Goal: Information Seeking & Learning: Learn about a topic

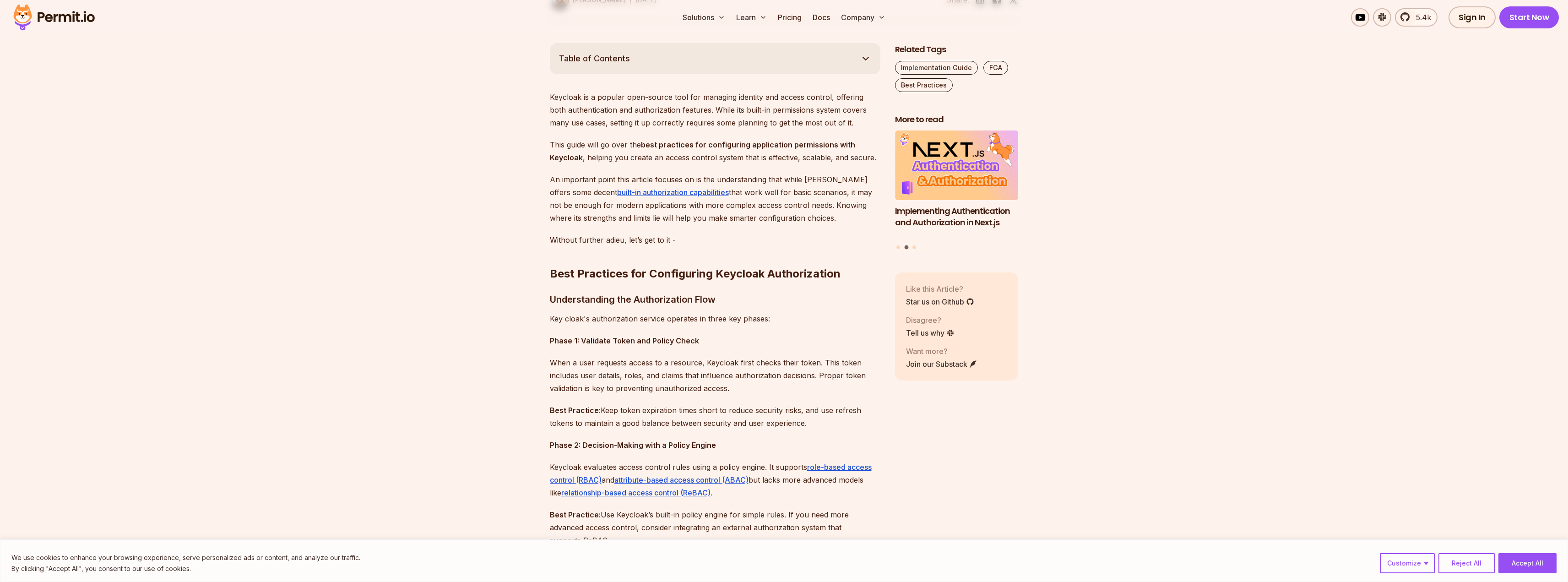
scroll to position [503, 0]
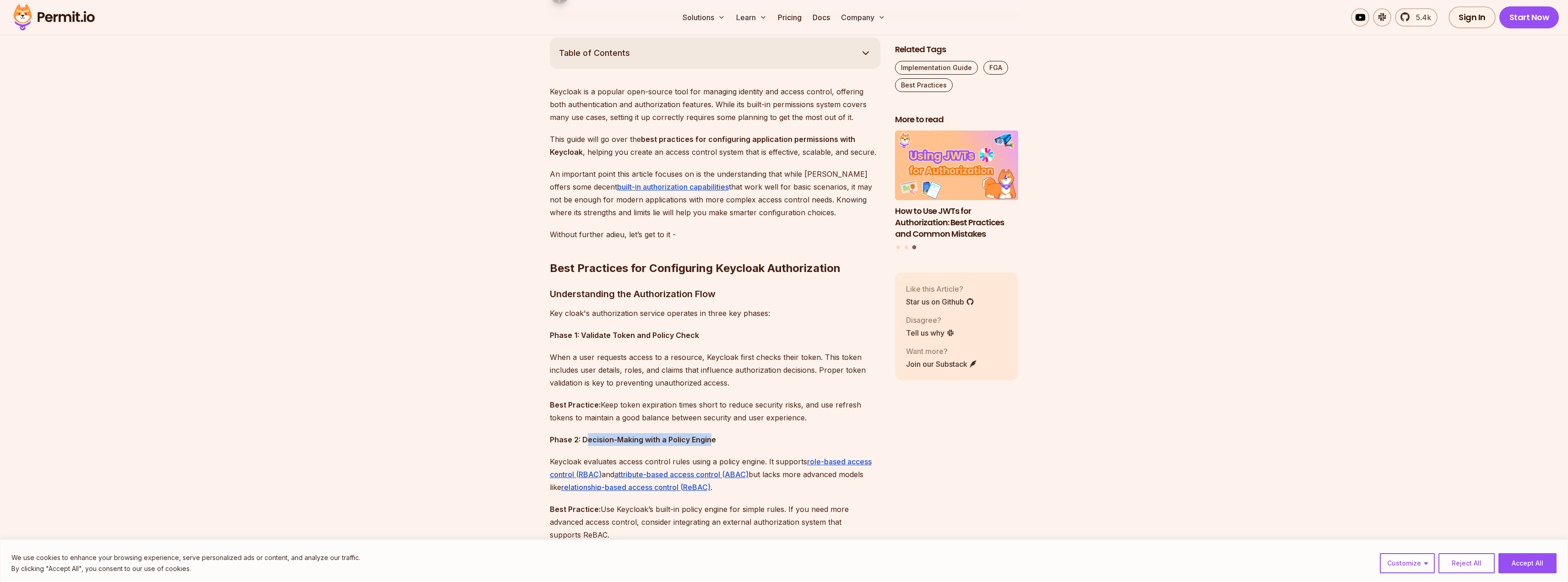
drag, startPoint x: 594, startPoint y: 441, endPoint x: 709, endPoint y: 440, distance: 115.0
click at [709, 440] on strong "Phase 2: Decision-Making with a Policy Engine" at bounding box center [632, 440] width 166 height 9
click at [769, 433] on p "Phase 2: Decision-Making with a Policy Engine" at bounding box center [715, 440] width 331 height 13
drag, startPoint x: 562, startPoint y: 464, endPoint x: 682, endPoint y: 463, distance: 120.0
click at [682, 463] on p "Keycloak evaluates access control rules using a policy engine. It supports role…" at bounding box center [715, 474] width 331 height 38
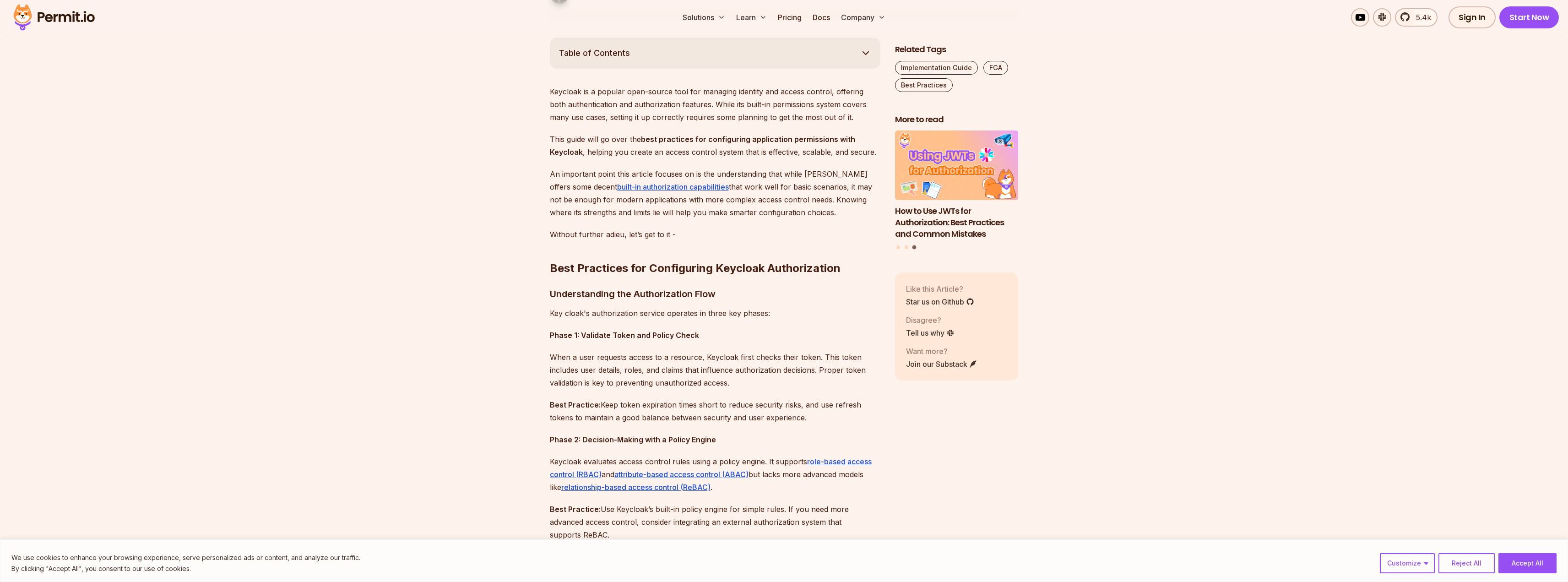
click at [720, 462] on p "Keycloak evaluates access control rules using a policy engine. It supports role…" at bounding box center [715, 474] width 331 height 38
drag, startPoint x: 567, startPoint y: 464, endPoint x: 690, endPoint y: 465, distance: 123.0
click at [690, 465] on p "Keycloak evaluates access control rules using a policy engine. It supports role…" at bounding box center [715, 474] width 331 height 38
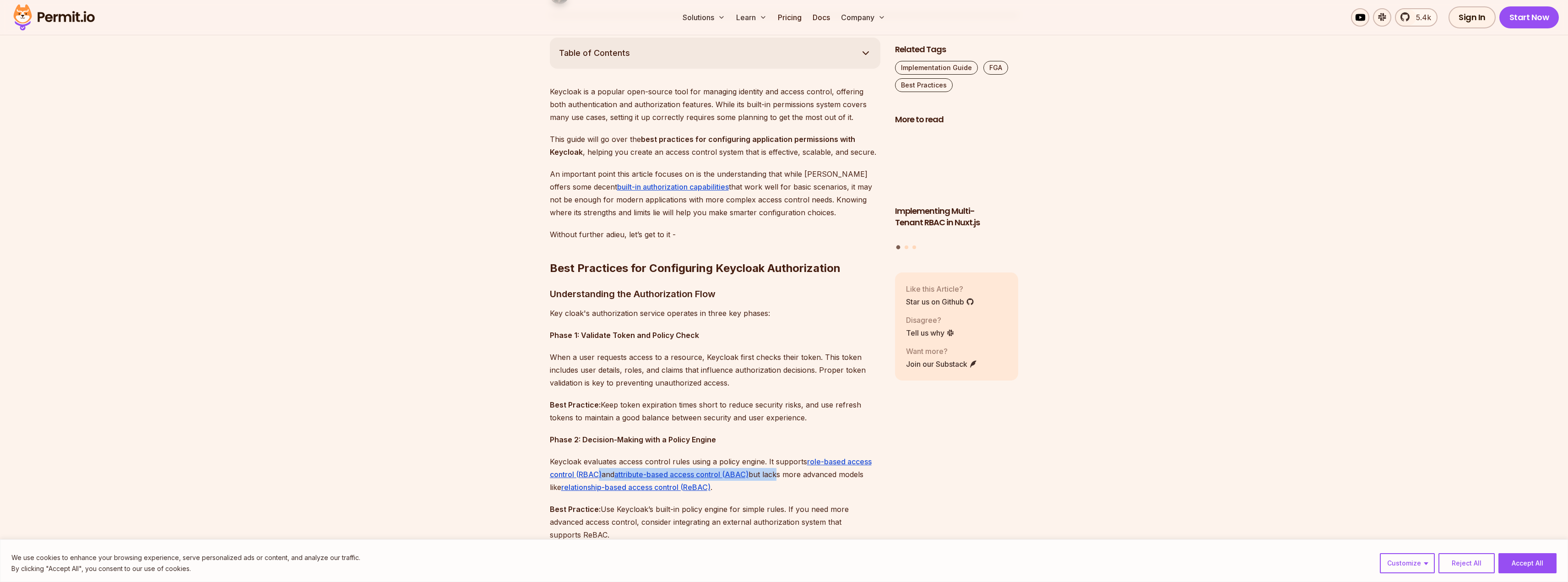
drag, startPoint x: 600, startPoint y: 480, endPoint x: 780, endPoint y: 475, distance: 180.1
click at [780, 475] on p "Keycloak evaluates access control rules using a policy engine. It supports role…" at bounding box center [715, 474] width 331 height 38
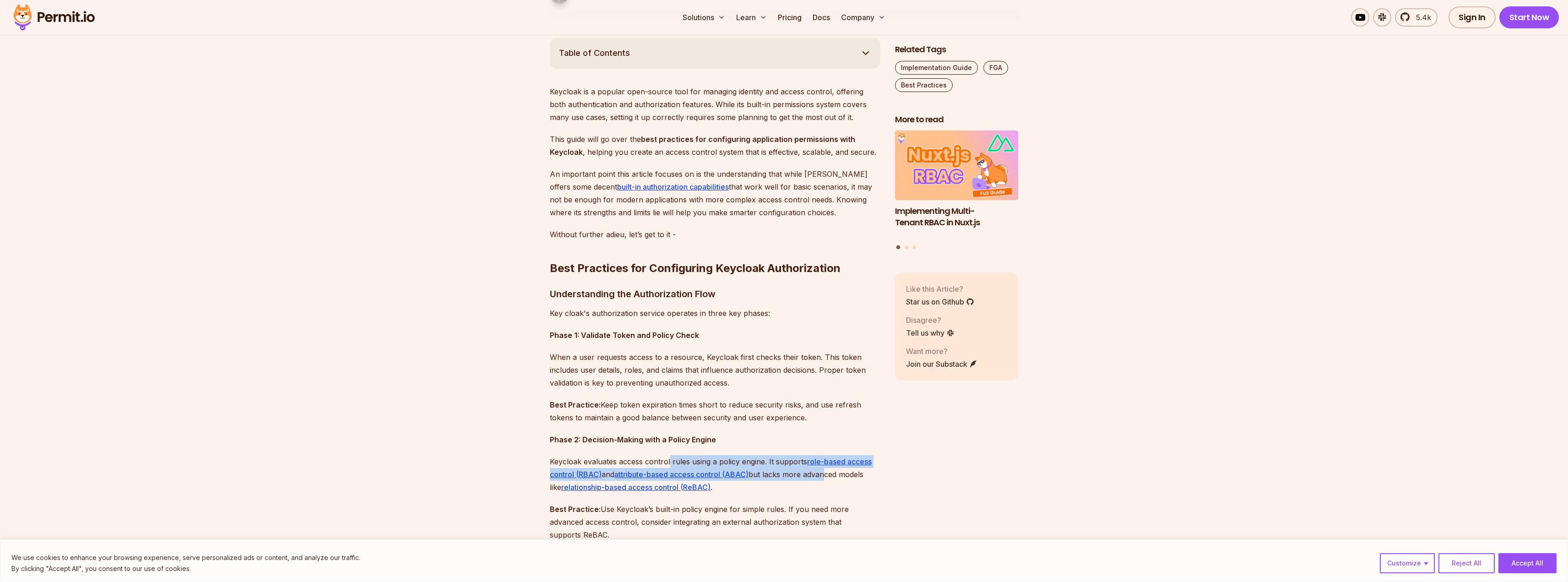
drag, startPoint x: 824, startPoint y: 474, endPoint x: 658, endPoint y: 466, distance: 166.2
click at [665, 466] on p "Keycloak evaluates access control rules using a policy engine. It supports role…" at bounding box center [715, 474] width 331 height 38
drag, startPoint x: 619, startPoint y: 468, endPoint x: 810, endPoint y: 477, distance: 191.2
click at [810, 477] on p "Keycloak evaluates access control rules using a policy engine. It supports role…" at bounding box center [715, 474] width 331 height 38
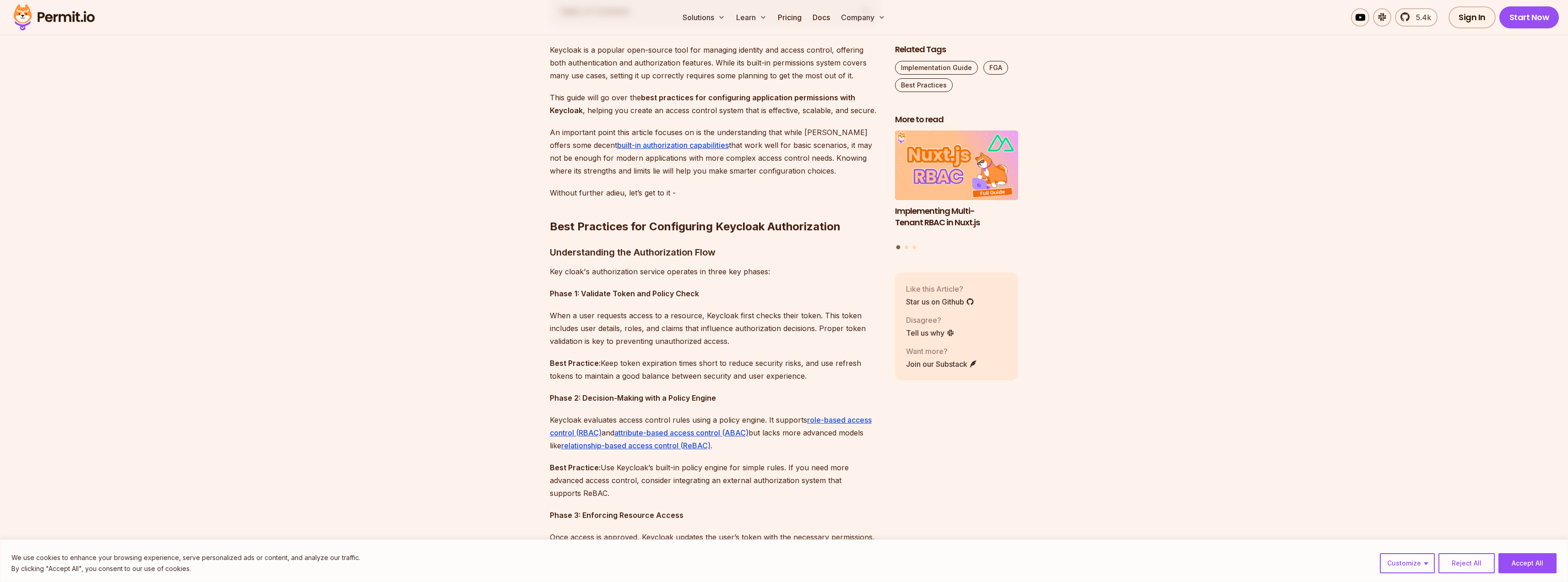
scroll to position [550, 0]
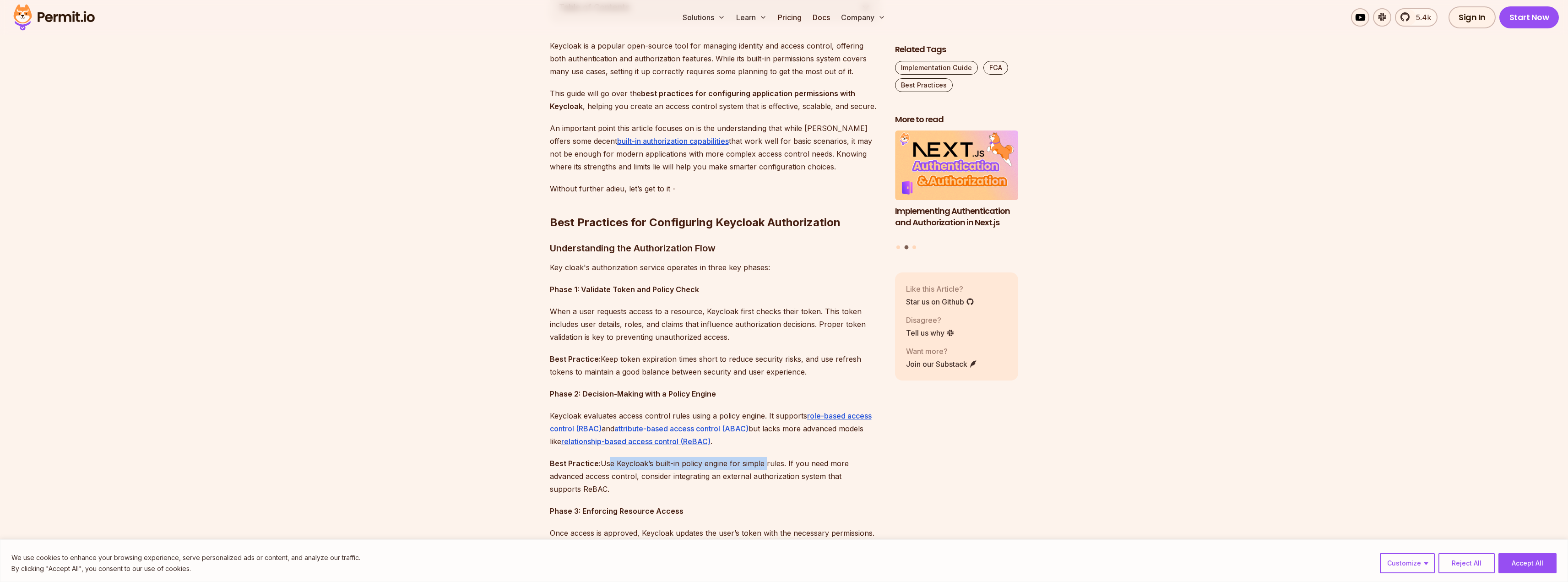
drag, startPoint x: 605, startPoint y: 463, endPoint x: 763, endPoint y: 465, distance: 158.0
click at [763, 465] on p "Best Practice: Use Keycloak’s built-in policy engine for simple rules. If you n…" at bounding box center [715, 476] width 331 height 38
drag, startPoint x: 840, startPoint y: 465, endPoint x: 625, endPoint y: 468, distance: 215.0
click at [662, 468] on p "Best Practice: Use Keycloak’s built-in policy engine for simple rules. If you n…" at bounding box center [715, 476] width 331 height 38
drag, startPoint x: 561, startPoint y: 466, endPoint x: 810, endPoint y: 473, distance: 249.1
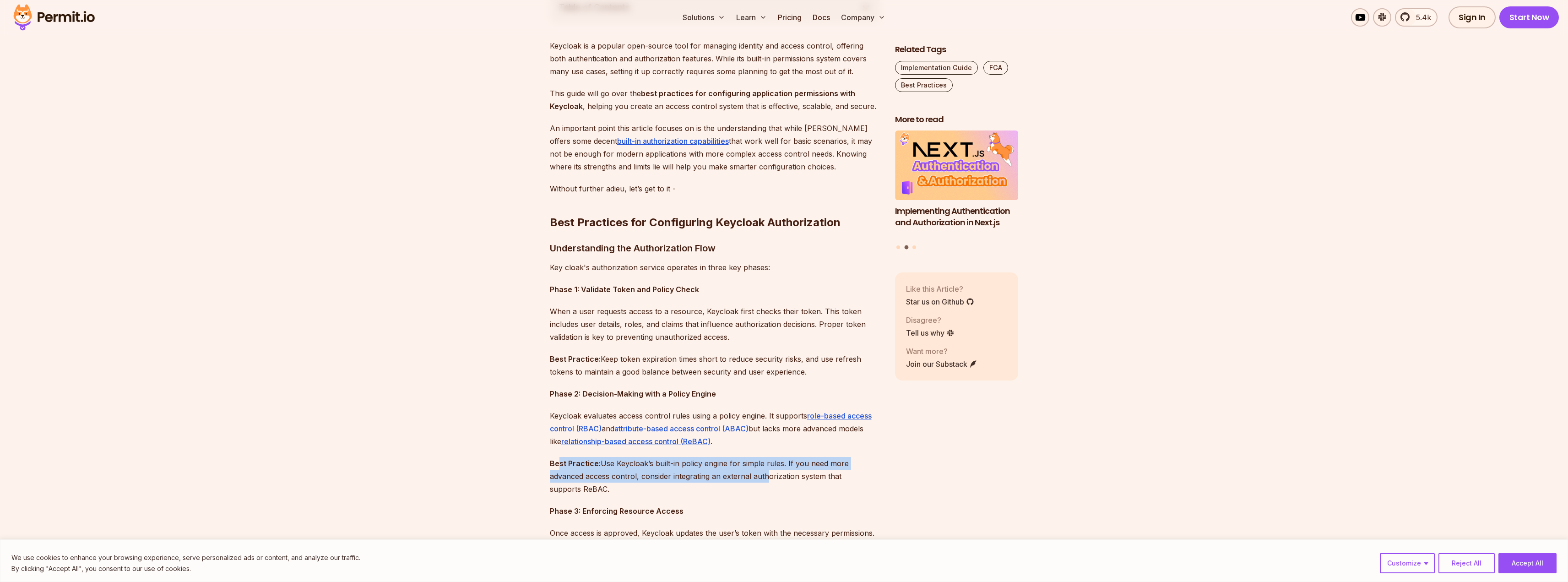
click at [781, 473] on p "Best Practice: Use Keycloak’s built-in policy engine for simple rules. If you n…" at bounding box center [715, 476] width 331 height 38
drag, startPoint x: 833, startPoint y: 472, endPoint x: 592, endPoint y: 466, distance: 241.1
click at [623, 468] on p "Best Practice: Use Keycloak’s built-in policy engine for simple rules. If you n…" at bounding box center [715, 476] width 331 height 38
drag, startPoint x: 561, startPoint y: 468, endPoint x: 766, endPoint y: 476, distance: 205.2
click at [766, 476] on p "Best Practice: Use Keycloak’s built-in policy engine for simple rules. If you n…" at bounding box center [715, 476] width 331 height 38
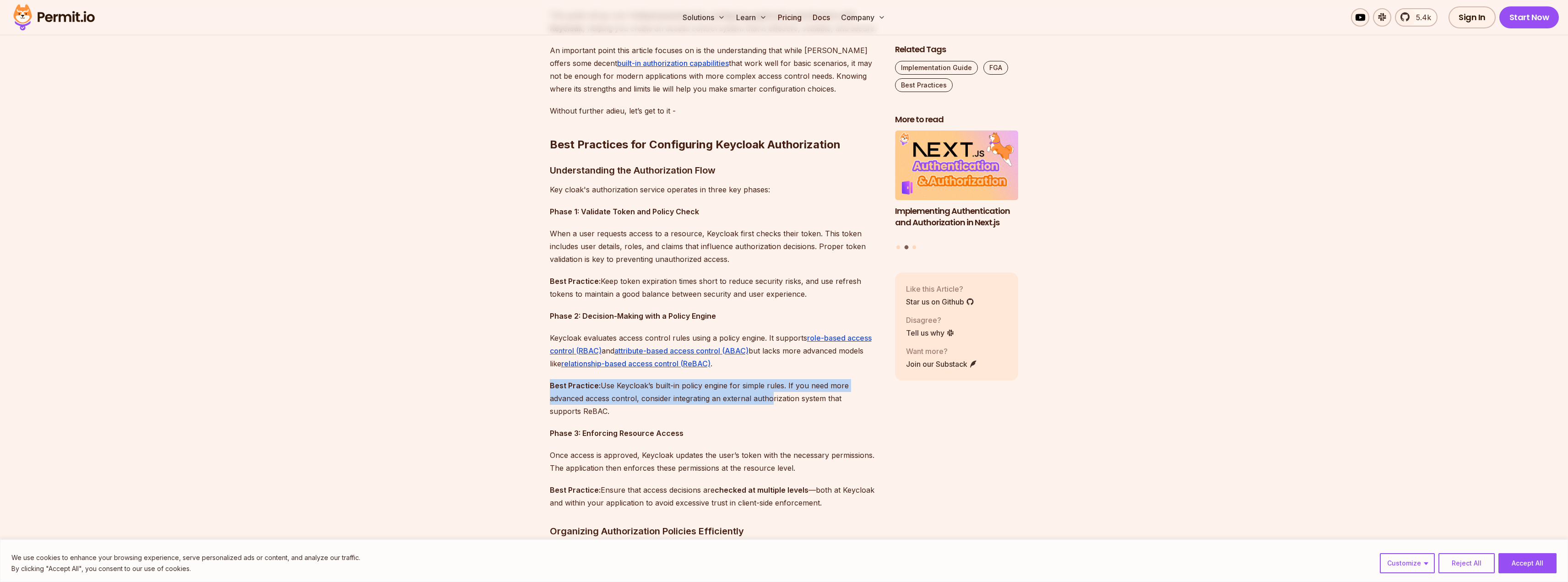
scroll to position [687, 0]
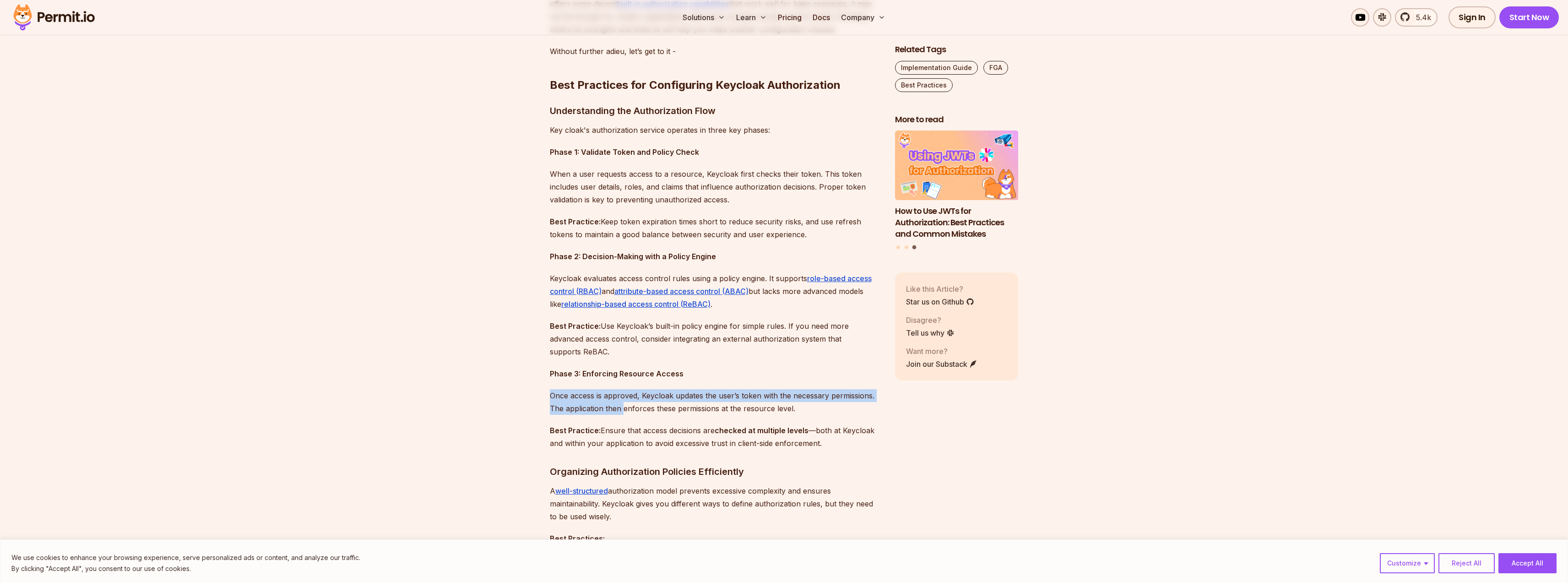
drag, startPoint x: 552, startPoint y: 396, endPoint x: 612, endPoint y: 410, distance: 61.6
click at [624, 411] on p "Once access is approved, Keycloak updates the user’s token with the necessary p…" at bounding box center [715, 402] width 331 height 26
click at [579, 409] on p "Once access is approved, Keycloak updates the user’s token with the necessary p…" at bounding box center [715, 402] width 331 height 26
drag, startPoint x: 564, startPoint y: 404, endPoint x: 735, endPoint y: 409, distance: 171.1
click at [734, 409] on p "Once access is approved, Keycloak updates the user’s token with the necessary p…" at bounding box center [715, 402] width 331 height 26
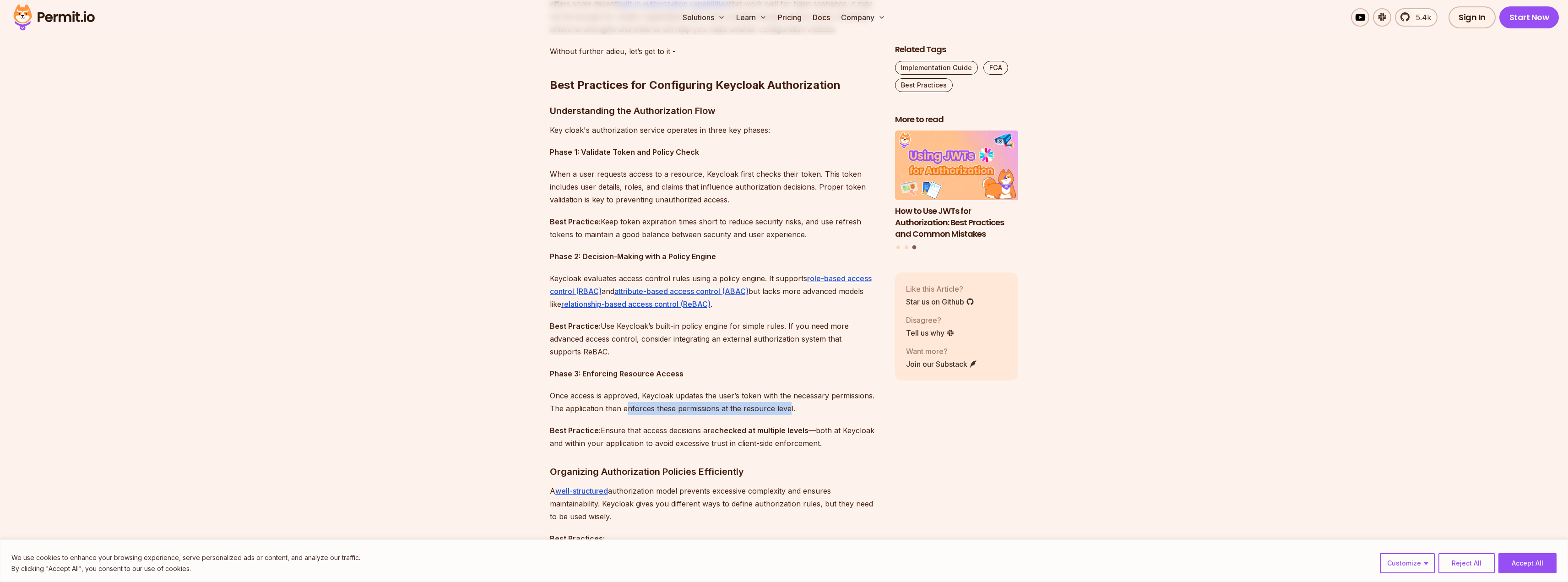
drag, startPoint x: 788, startPoint y: 408, endPoint x: 584, endPoint y: 402, distance: 204.1
click at [621, 405] on p "Once access is approved, Keycloak updates the user’s token with the necessary p…" at bounding box center [715, 402] width 331 height 26
drag, startPoint x: 631, startPoint y: 398, endPoint x: 745, endPoint y: 407, distance: 114.4
click at [743, 407] on p "Once access is approved, Keycloak updates the user’s token with the necessary p…" at bounding box center [715, 402] width 331 height 26
click at [774, 406] on p "Once access is approved, Keycloak updates the user’s token with the necessary p…" at bounding box center [715, 402] width 331 height 26
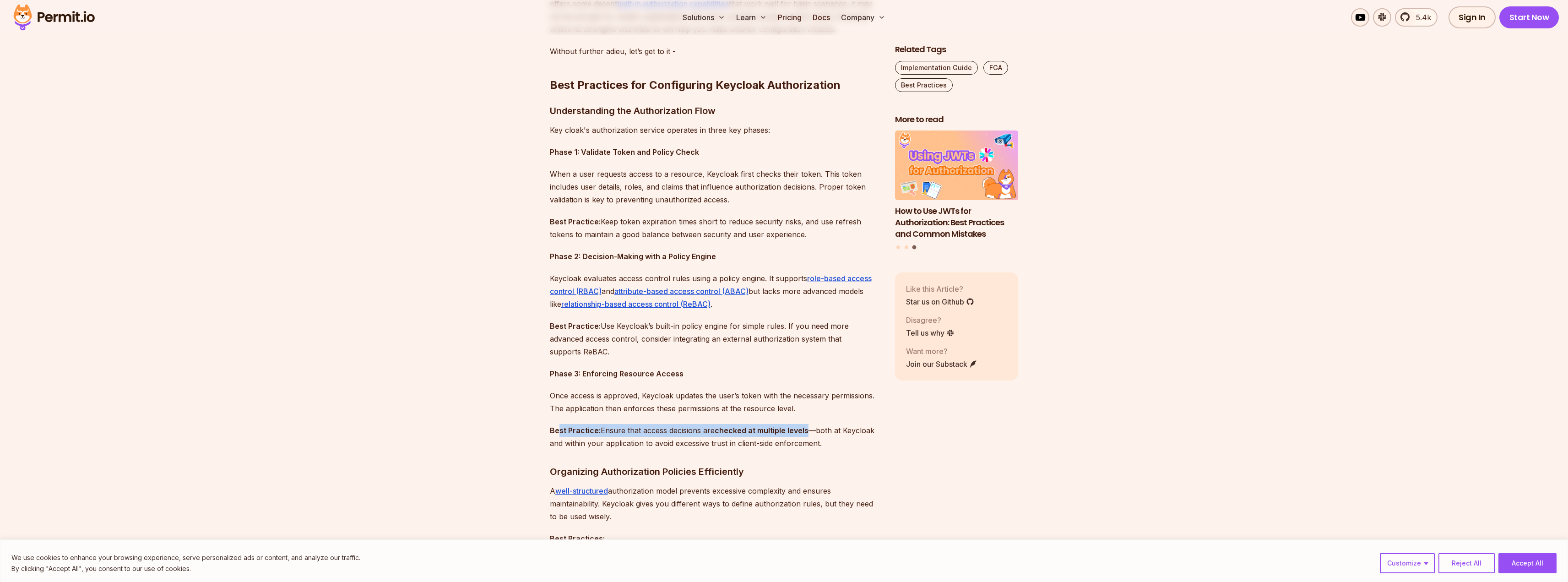
drag, startPoint x: 558, startPoint y: 430, endPoint x: 811, endPoint y: 433, distance: 253.0
click at [811, 433] on p "Best Practice: Ensure that access decisions are checked at multiple levels —bot…" at bounding box center [715, 436] width 331 height 26
drag, startPoint x: 853, startPoint y: 429, endPoint x: 575, endPoint y: 422, distance: 278.1
click at [625, 426] on p "Best Practice: Ensure that access decisions are checked at multiple levels —bot…" at bounding box center [715, 436] width 331 height 26
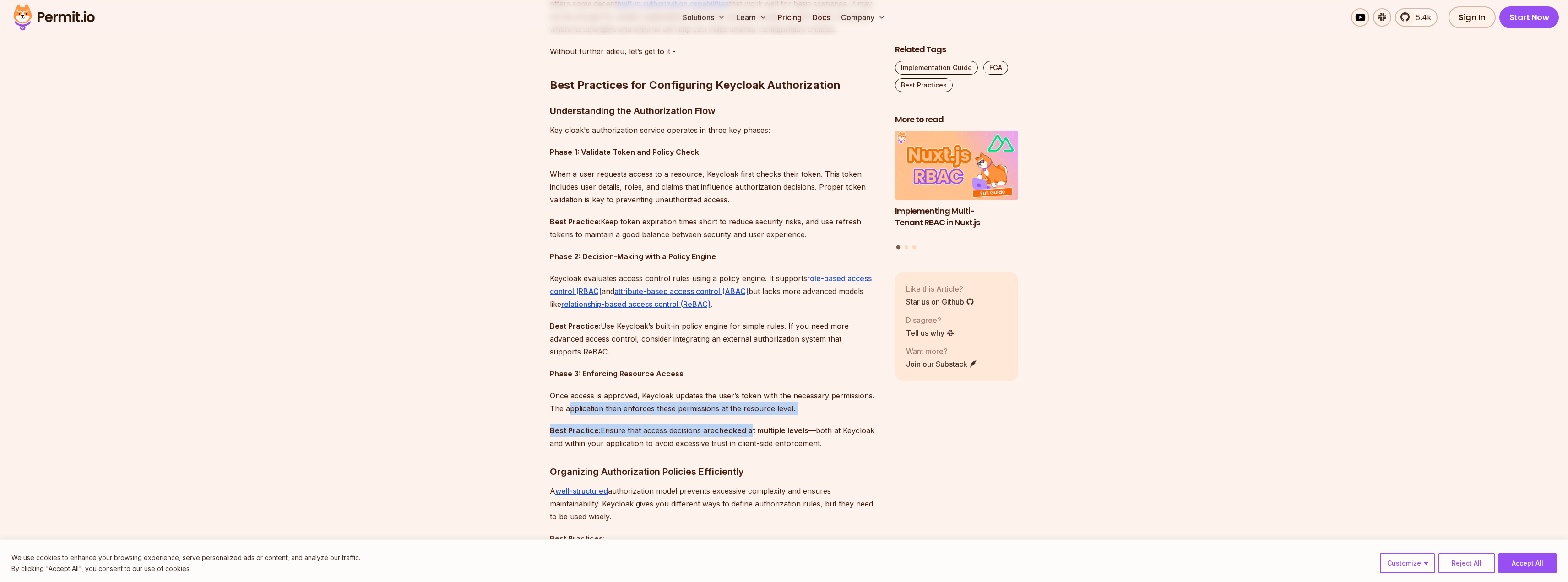
drag, startPoint x: 569, startPoint y: 402, endPoint x: 766, endPoint y: 435, distance: 199.7
click at [769, 435] on p "Best Practice: Ensure that access decisions are checked at multiple levels —bot…" at bounding box center [715, 436] width 331 height 26
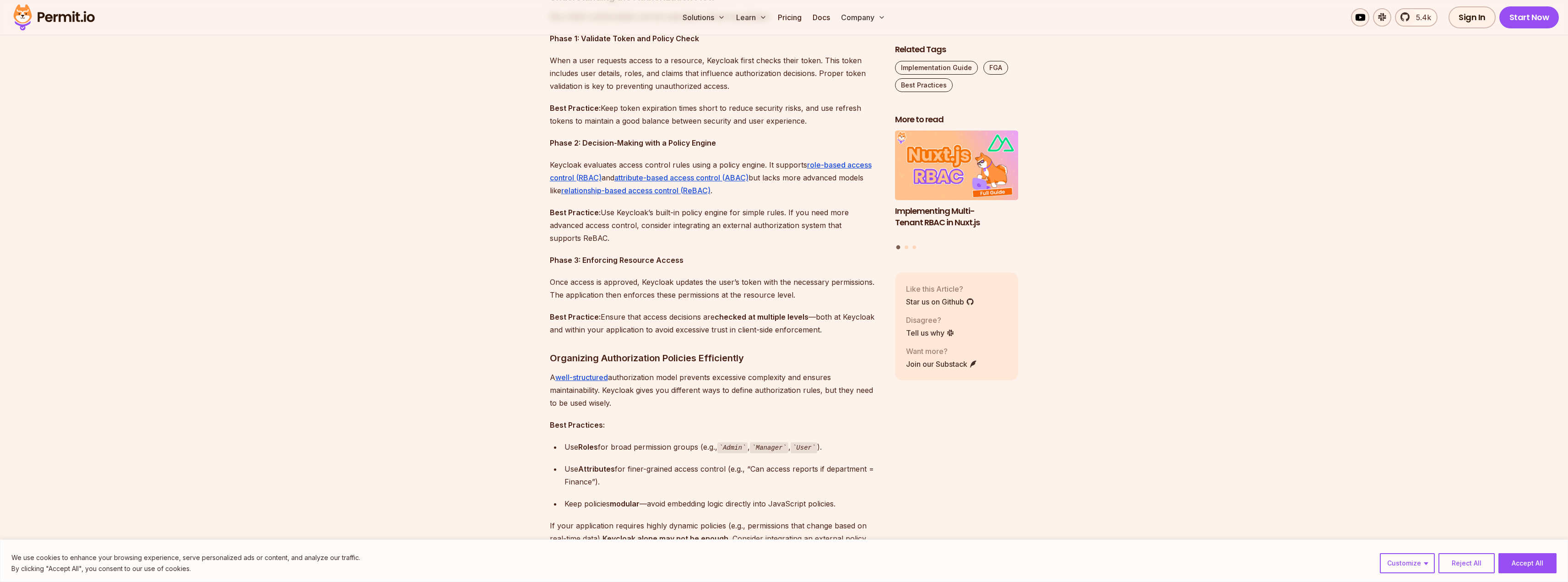
scroll to position [824, 0]
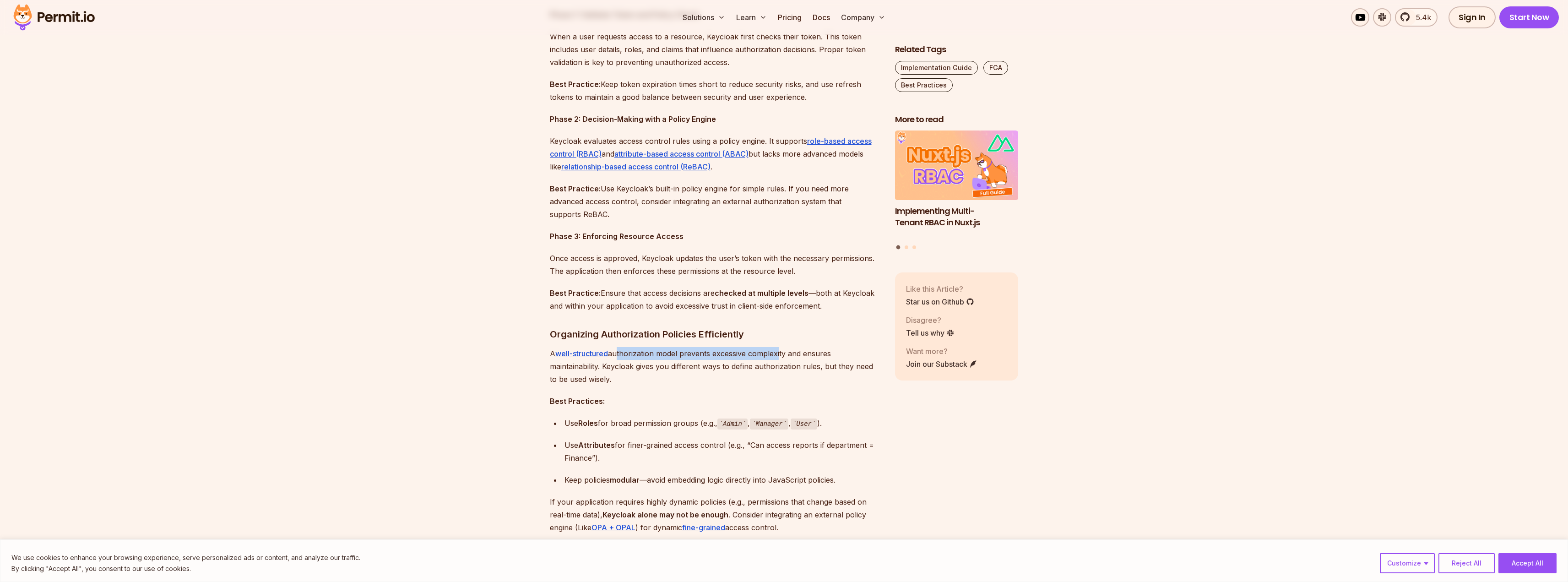
drag, startPoint x: 618, startPoint y: 356, endPoint x: 779, endPoint y: 357, distance: 161.0
click at [779, 357] on p "A well-structured authorization model prevents excessive complexity and ensures…" at bounding box center [715, 366] width 331 height 38
drag, startPoint x: 549, startPoint y: 371, endPoint x: 779, endPoint y: 370, distance: 230.0
drag, startPoint x: 861, startPoint y: 370, endPoint x: 627, endPoint y: 363, distance: 234.1
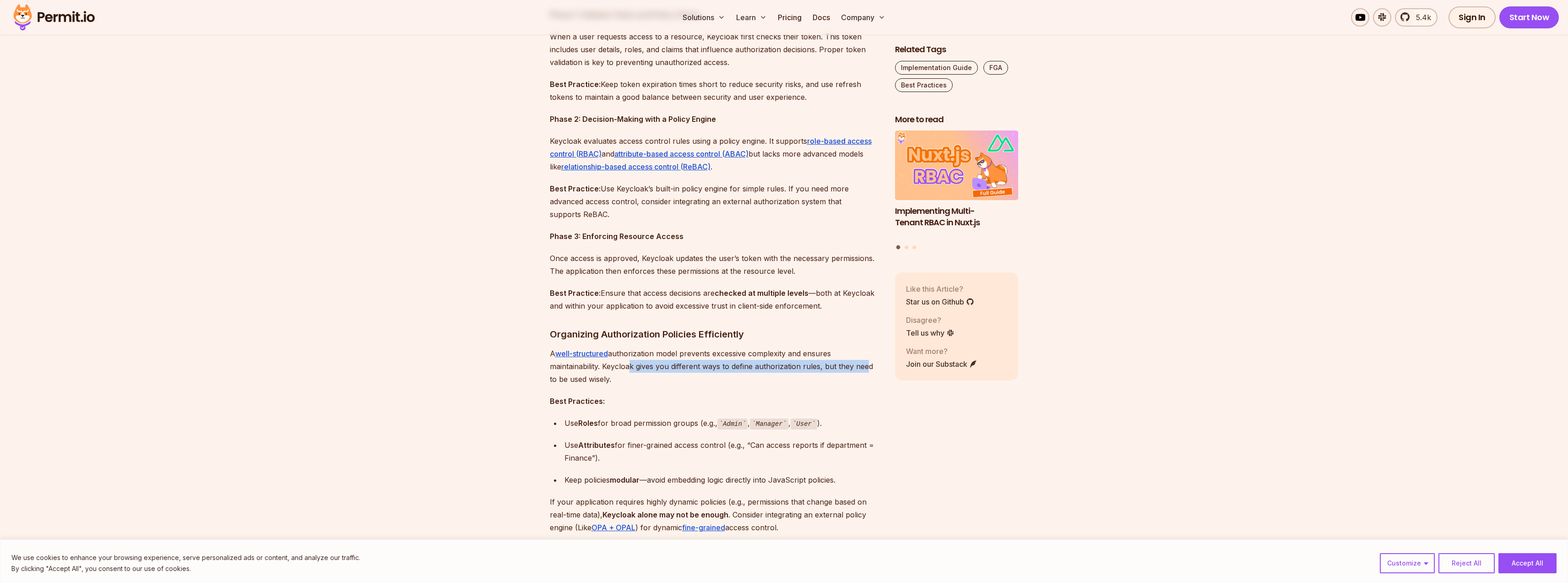
click at [627, 363] on p "A well-structured authorization model prevents excessive complexity and ensures…" at bounding box center [715, 366] width 331 height 38
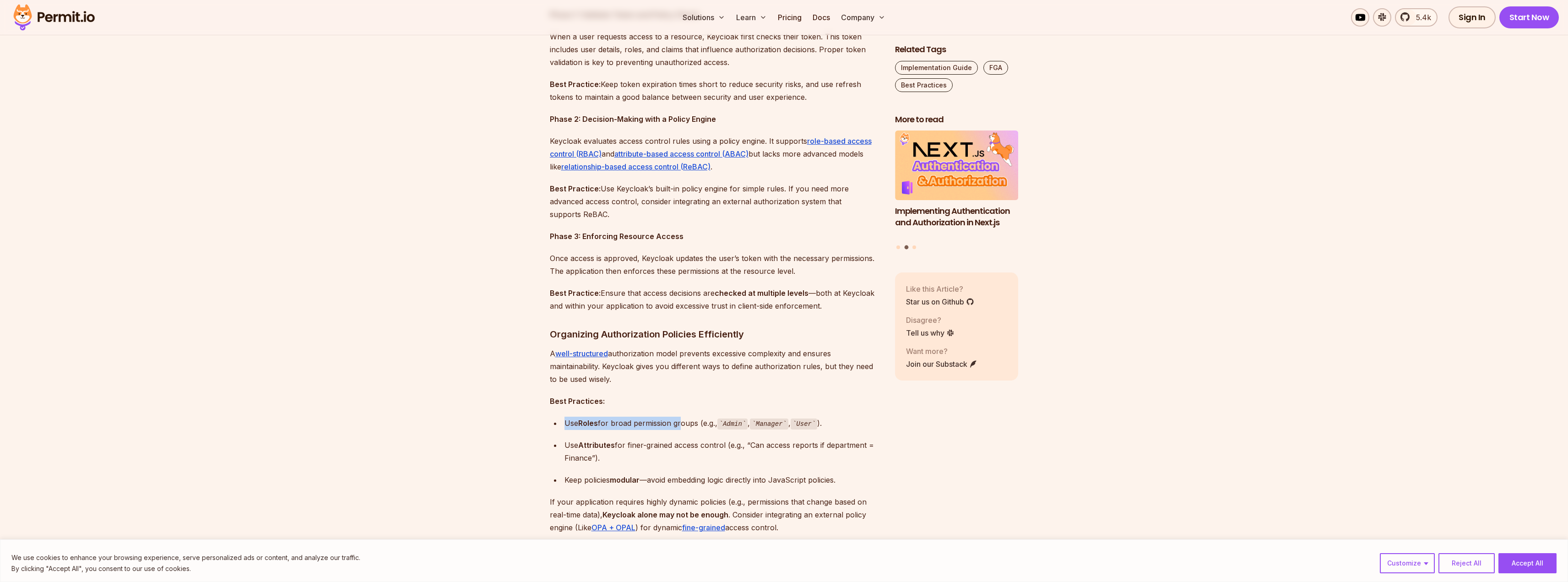
drag, startPoint x: 600, startPoint y: 422, endPoint x: 685, endPoint y: 423, distance: 85.0
click at [697, 422] on div "Use Roles for broad permission groups (e.g., Admin , Manager , User )." at bounding box center [722, 423] width 316 height 13
drag, startPoint x: 563, startPoint y: 423, endPoint x: 734, endPoint y: 421, distance: 171.0
click at [730, 421] on li "Use Roles for broad permission groups (e.g., Admin , Manager , User )." at bounding box center [721, 423] width 318 height 13
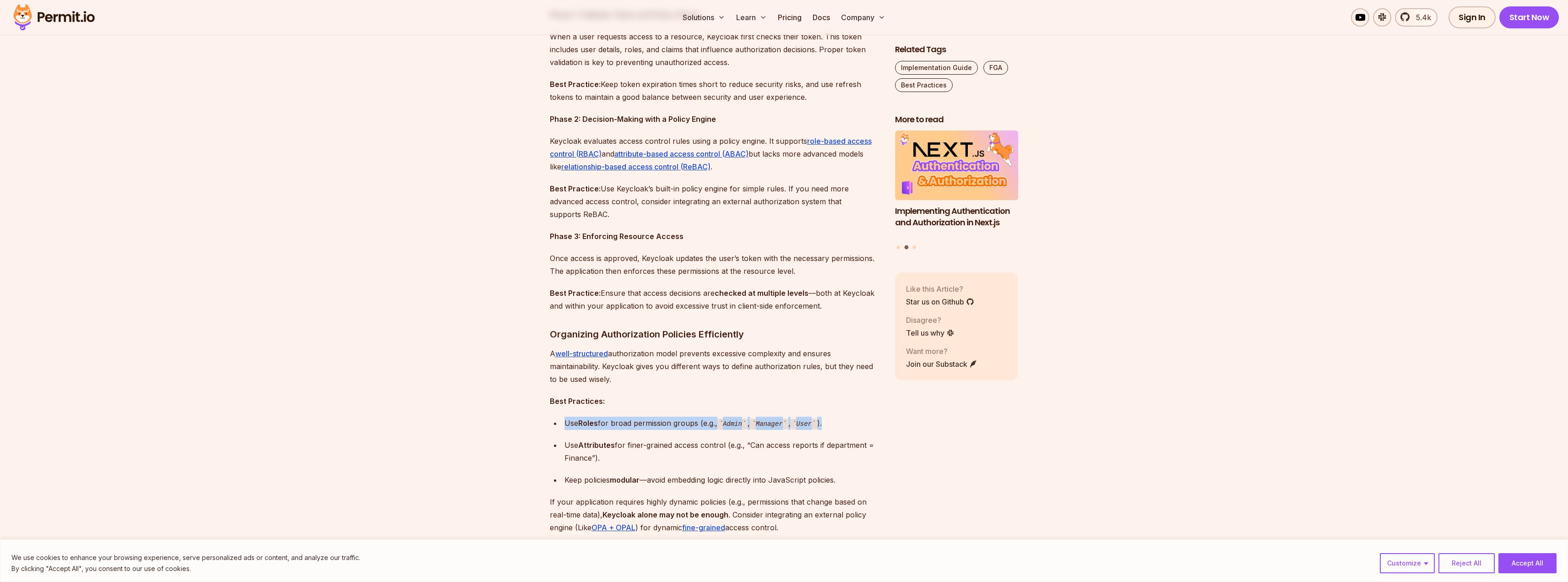
drag, startPoint x: 839, startPoint y: 424, endPoint x: 620, endPoint y: 401, distance: 220.2
click at [732, 398] on p "Best Practices:" at bounding box center [715, 401] width 331 height 13
drag, startPoint x: 572, startPoint y: 452, endPoint x: 850, endPoint y: 457, distance: 278.0
click at [850, 457] on div "Use Attributes for finer-grained access control (e.g., “Can access reports if d…" at bounding box center [722, 452] width 316 height 26
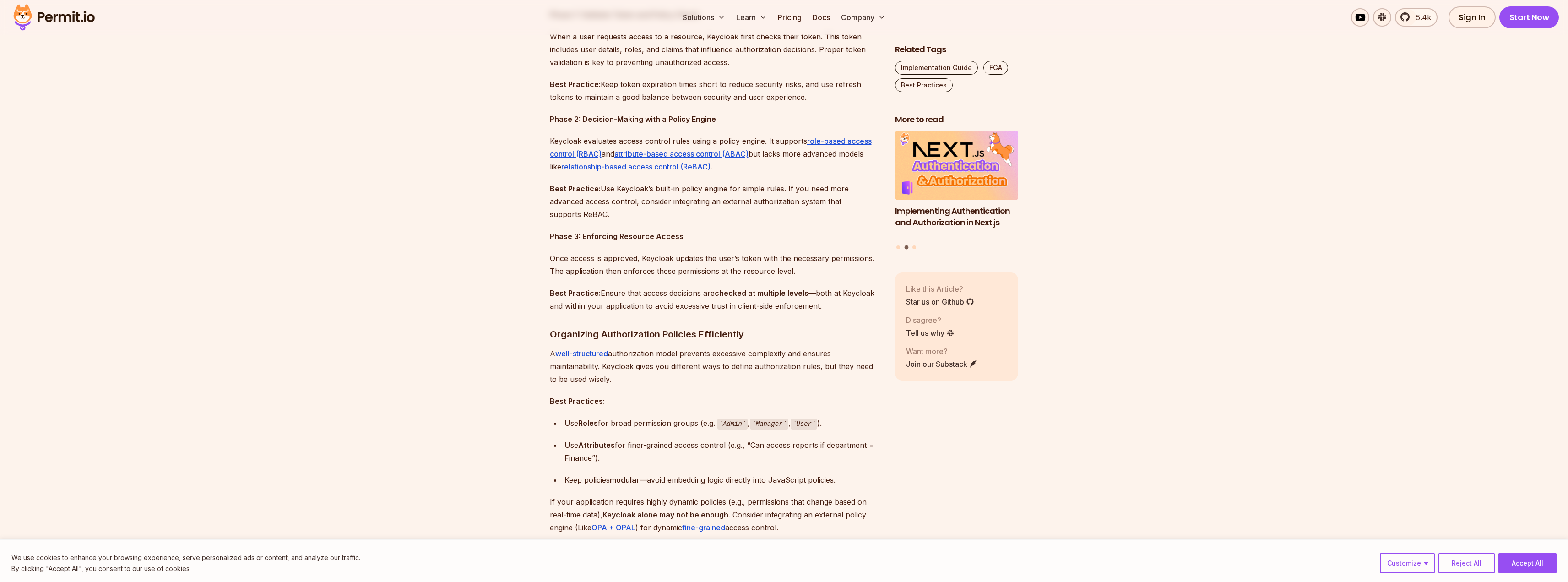
click at [864, 452] on div "Use Attributes for finer-grained access control (e.g., “Can access reports if d…" at bounding box center [722, 452] width 316 height 26
drag, startPoint x: 876, startPoint y: 442, endPoint x: 659, endPoint y: 441, distance: 217.0
click at [673, 441] on div "Use Attributes for finer-grained access control (e.g., “Can access reports if d…" at bounding box center [722, 452] width 316 height 26
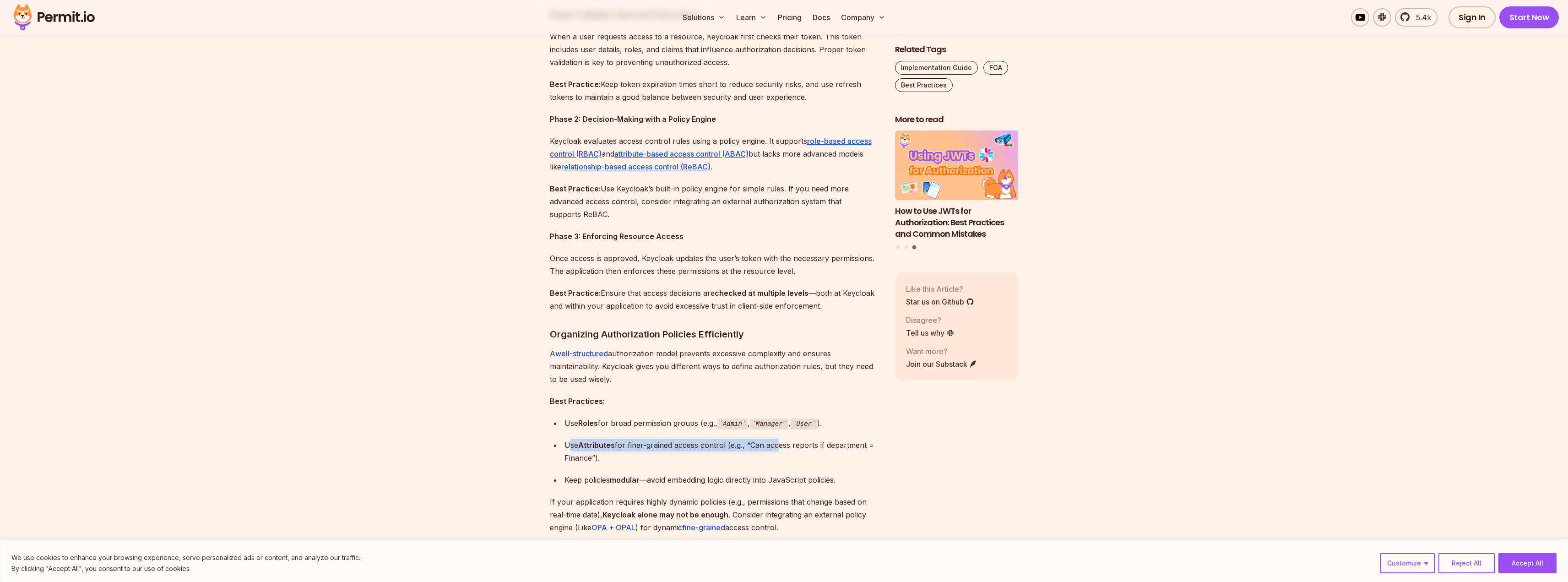
drag, startPoint x: 571, startPoint y: 447, endPoint x: 775, endPoint y: 445, distance: 204.0
click at [775, 445] on div "Use Attributes for finer-grained access control (e.g., “Can access reports if d…" at bounding box center [722, 452] width 316 height 26
click at [762, 446] on div "Use Attributes for finer-grained access control (e.g., “Can access reports if d…" at bounding box center [722, 452] width 316 height 26
drag, startPoint x: 756, startPoint y: 446, endPoint x: 872, endPoint y: 444, distance: 116.0
click at [871, 444] on div "Use Attributes for finer-grained access control (e.g., “Can access reports if d…" at bounding box center [722, 452] width 316 height 26
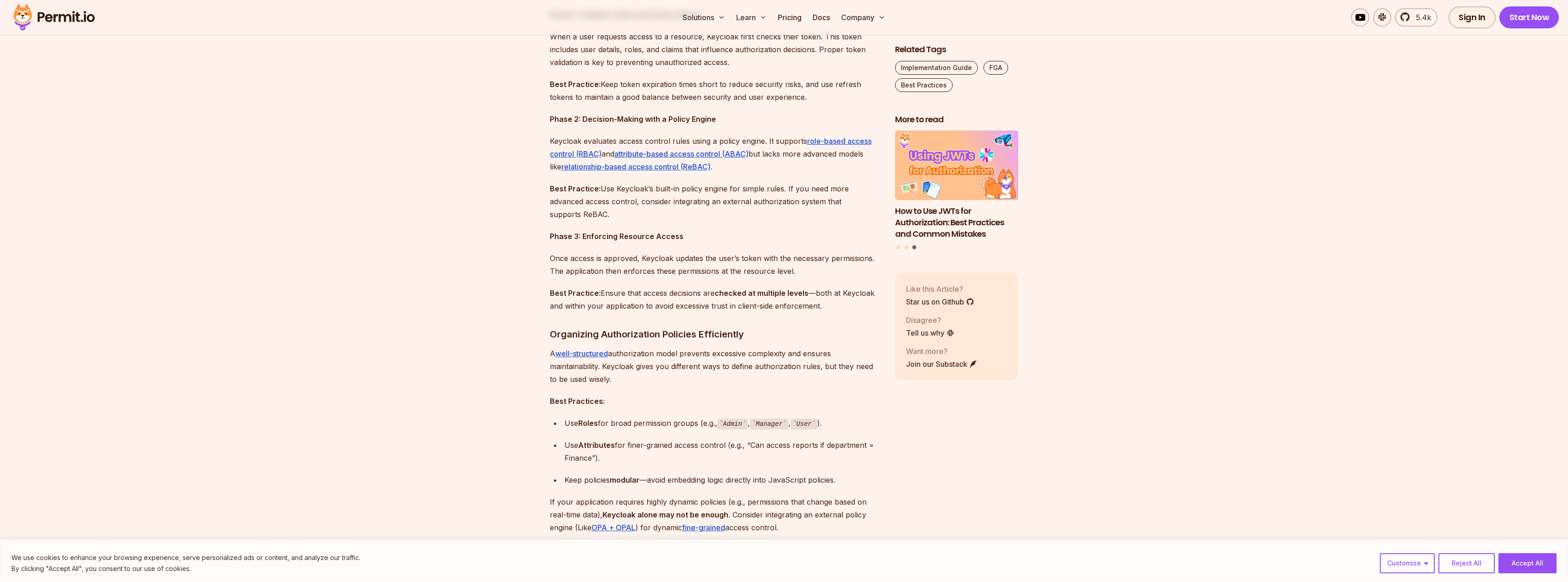
click at [873, 444] on div "Use Attributes for finer-grained access control (e.g., “Can access reports if d…" at bounding box center [722, 452] width 316 height 26
drag, startPoint x: 873, startPoint y: 444, endPoint x: 638, endPoint y: 446, distance: 235.0
click at [667, 446] on div "Use Attributes for finer-grained access control (e.g., “Can access reports if d…" at bounding box center [722, 452] width 316 height 26
drag, startPoint x: 575, startPoint y: 482, endPoint x: 802, endPoint y: 479, distance: 227.0
click at [793, 478] on div "Keep policies modular —avoid embedding logic directly into JavaScript policies." at bounding box center [722, 480] width 316 height 13
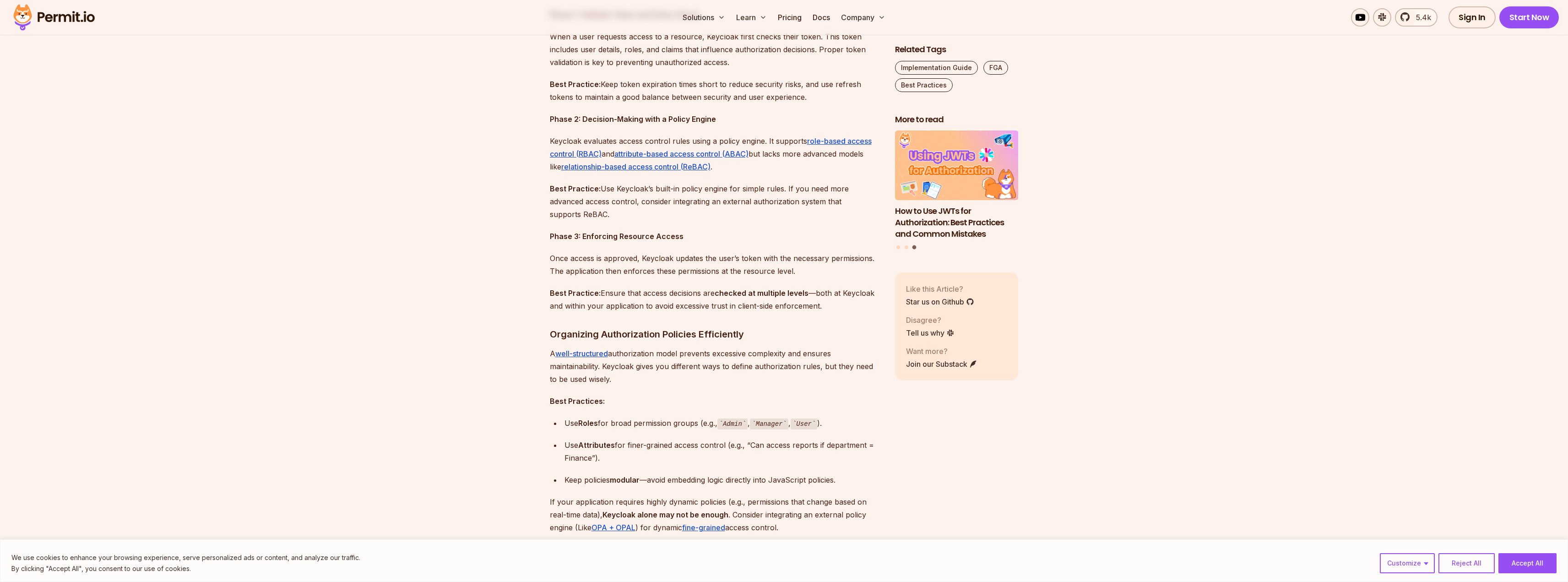
click at [802, 479] on div "Keep policies modular —avoid embedding logic directly into JavaScript policies." at bounding box center [722, 480] width 316 height 13
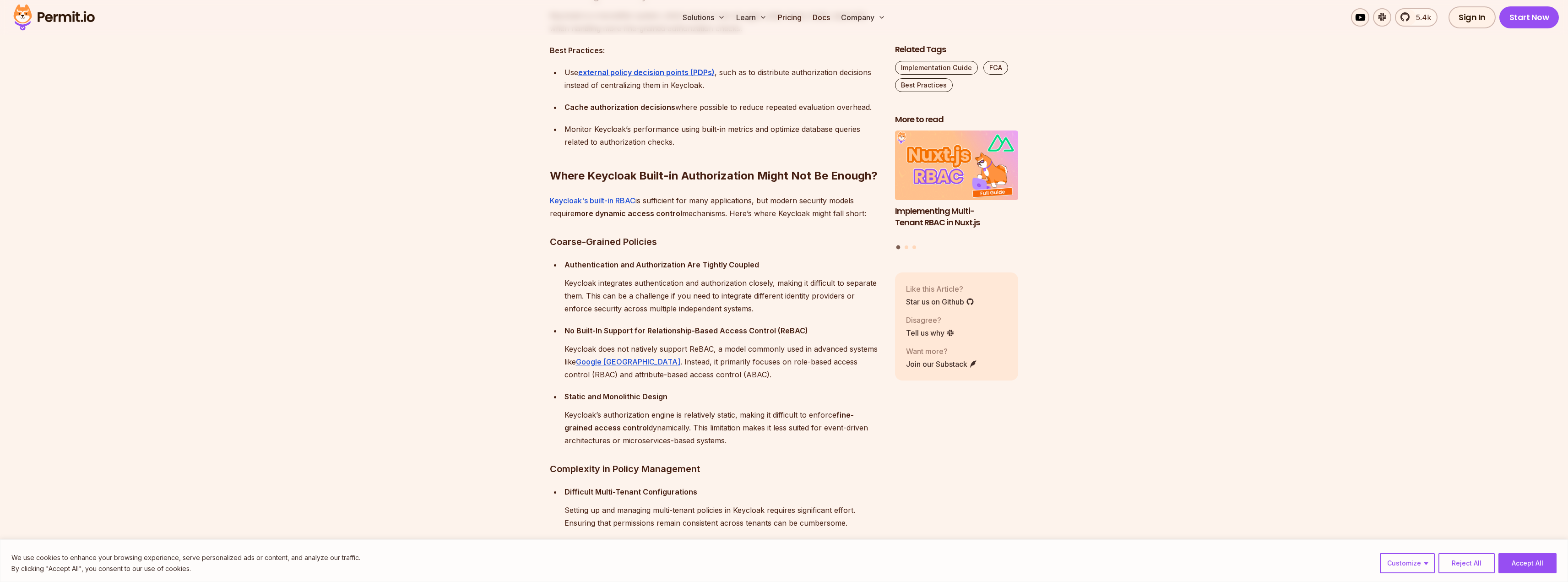
scroll to position [1602, 0]
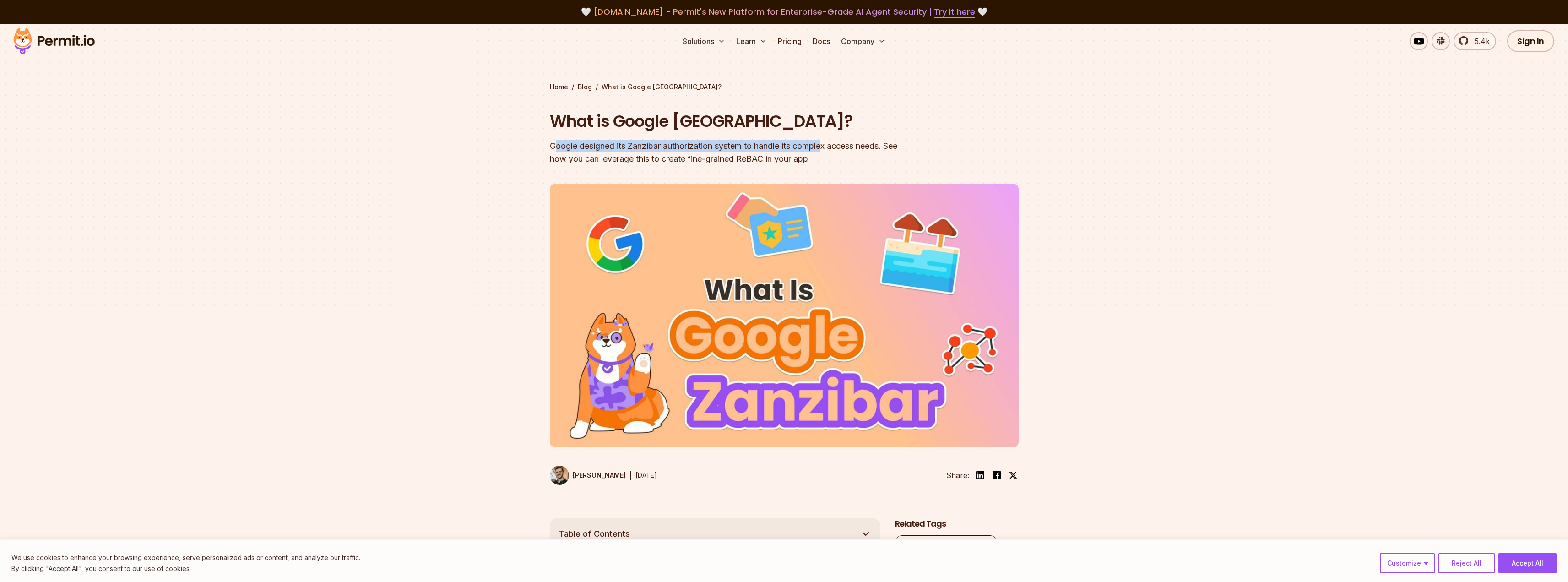
drag, startPoint x: 558, startPoint y: 147, endPoint x: 847, endPoint y: 149, distance: 289.0
click at [834, 149] on div "Google designed its Zanzibar authorization system to handle its complex access …" at bounding box center [726, 152] width 352 height 26
drag, startPoint x: 886, startPoint y: 147, endPoint x: 672, endPoint y: 151, distance: 214.0
click at [681, 152] on div "Google designed its Zanzibar authorization system to handle its complex access …" at bounding box center [726, 152] width 352 height 26
drag, startPoint x: 542, startPoint y: 146, endPoint x: 726, endPoint y: 165, distance: 185.0
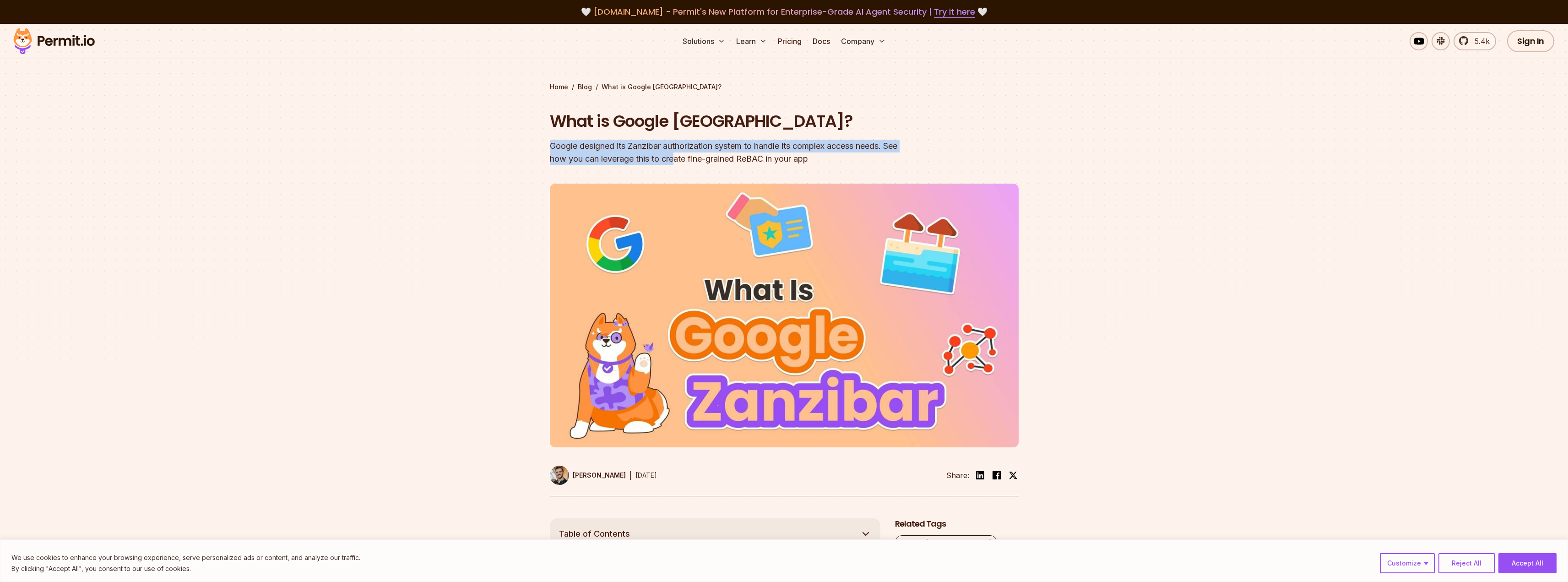
click at [703, 165] on section "Home / Blog / What is Google [GEOGRAPHIC_DATA]? What is Google [GEOGRAPHIC_DATA…" at bounding box center [784, 271] width 1568 height 495
drag, startPoint x: 828, startPoint y: 161, endPoint x: 574, endPoint y: 144, distance: 254.6
click at [598, 147] on div "Google designed its Zanzibar authorization system to handle its complex access …" at bounding box center [726, 152] width 352 height 26
drag, startPoint x: 550, startPoint y: 139, endPoint x: 844, endPoint y: 166, distance: 295.2
click at [830, 166] on section "Home / Blog / What is Google [GEOGRAPHIC_DATA]? What is Google [GEOGRAPHIC_DATA…" at bounding box center [784, 271] width 1568 height 495
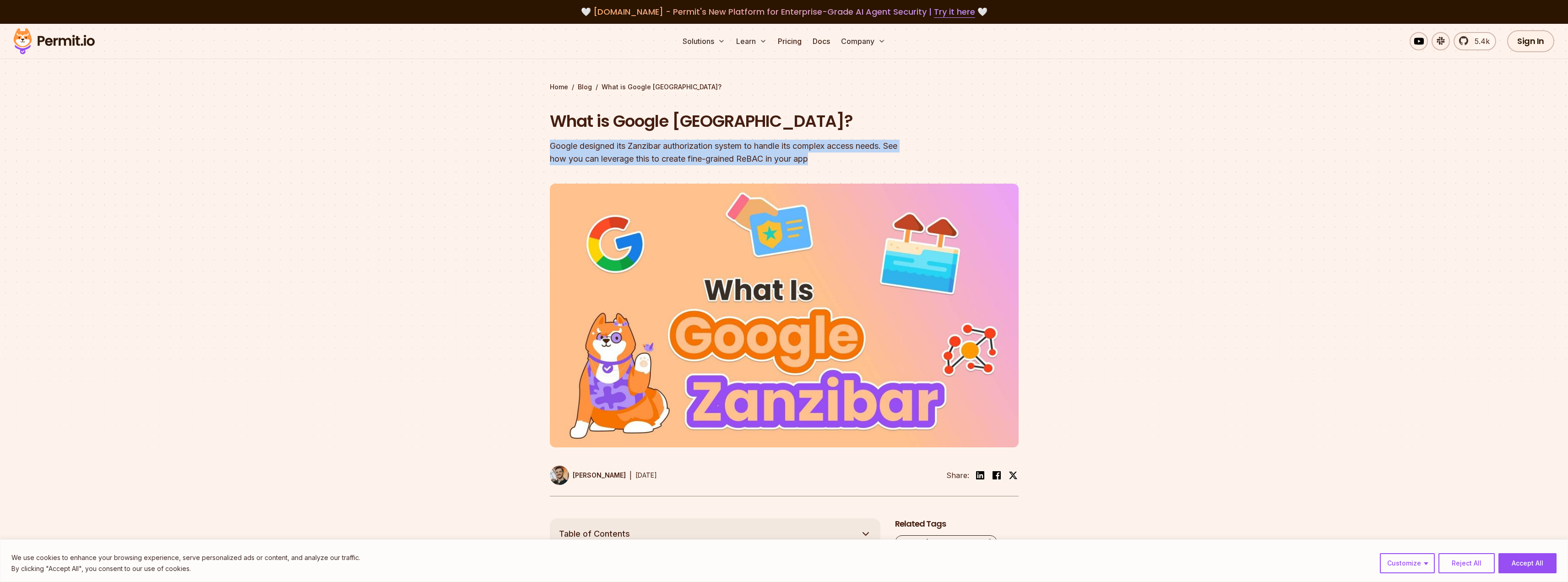
click at [844, 166] on header "What is Google [GEOGRAPHIC_DATA]? Google designed its Zanzibar authorization sy…" at bounding box center [784, 304] width 469 height 387
